Goal: Task Accomplishment & Management: Manage account settings

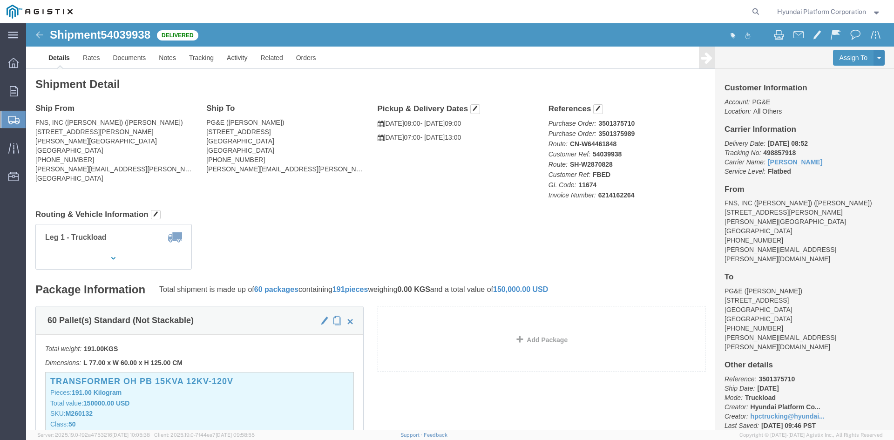
click at [0, 0] on span "Shipment Manager" at bounding box center [0, 0] width 0 height 0
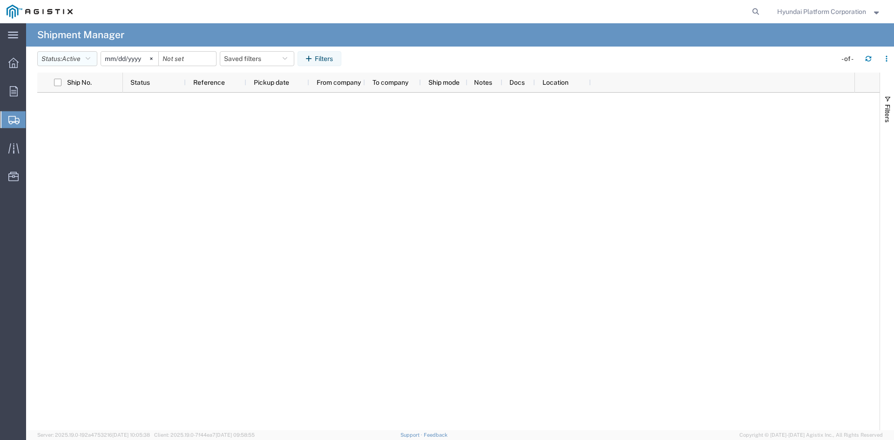
drag, startPoint x: 94, startPoint y: 61, endPoint x: 93, endPoint y: 75, distance: 14.5
click at [94, 61] on button "Status: Active" at bounding box center [67, 58] width 60 height 15
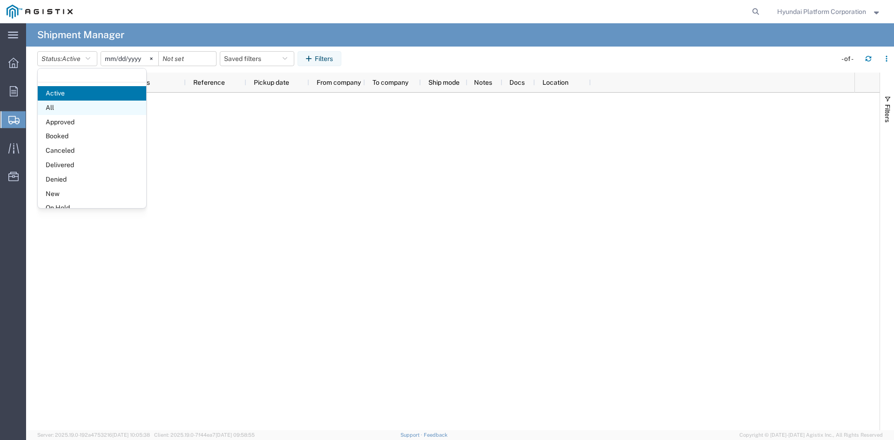
click at [80, 106] on span "All" at bounding box center [92, 108] width 109 height 14
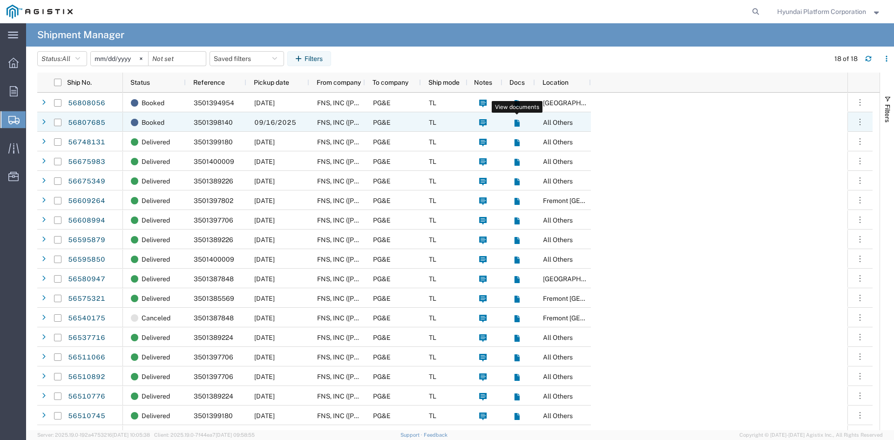
click at [514, 121] on icon at bounding box center [517, 123] width 8 height 8
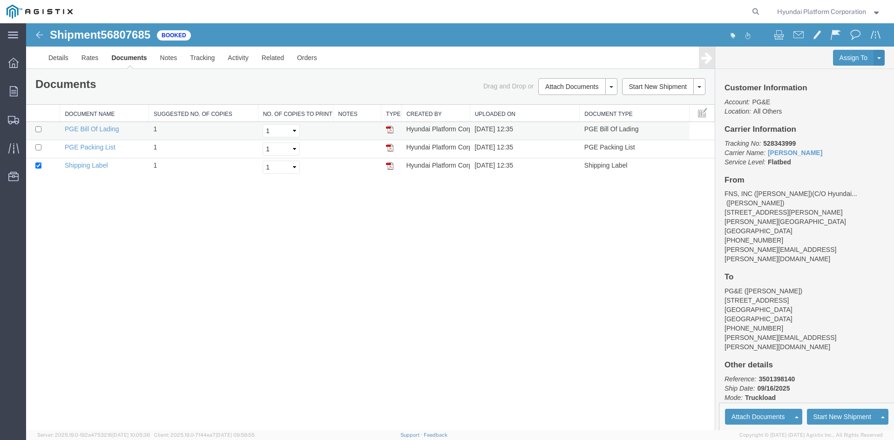
drag, startPoint x: 389, startPoint y: 131, endPoint x: 396, endPoint y: 132, distance: 7.5
click at [389, 131] on img at bounding box center [389, 129] width 7 height 7
